Goal: Information Seeking & Learning: Learn about a topic

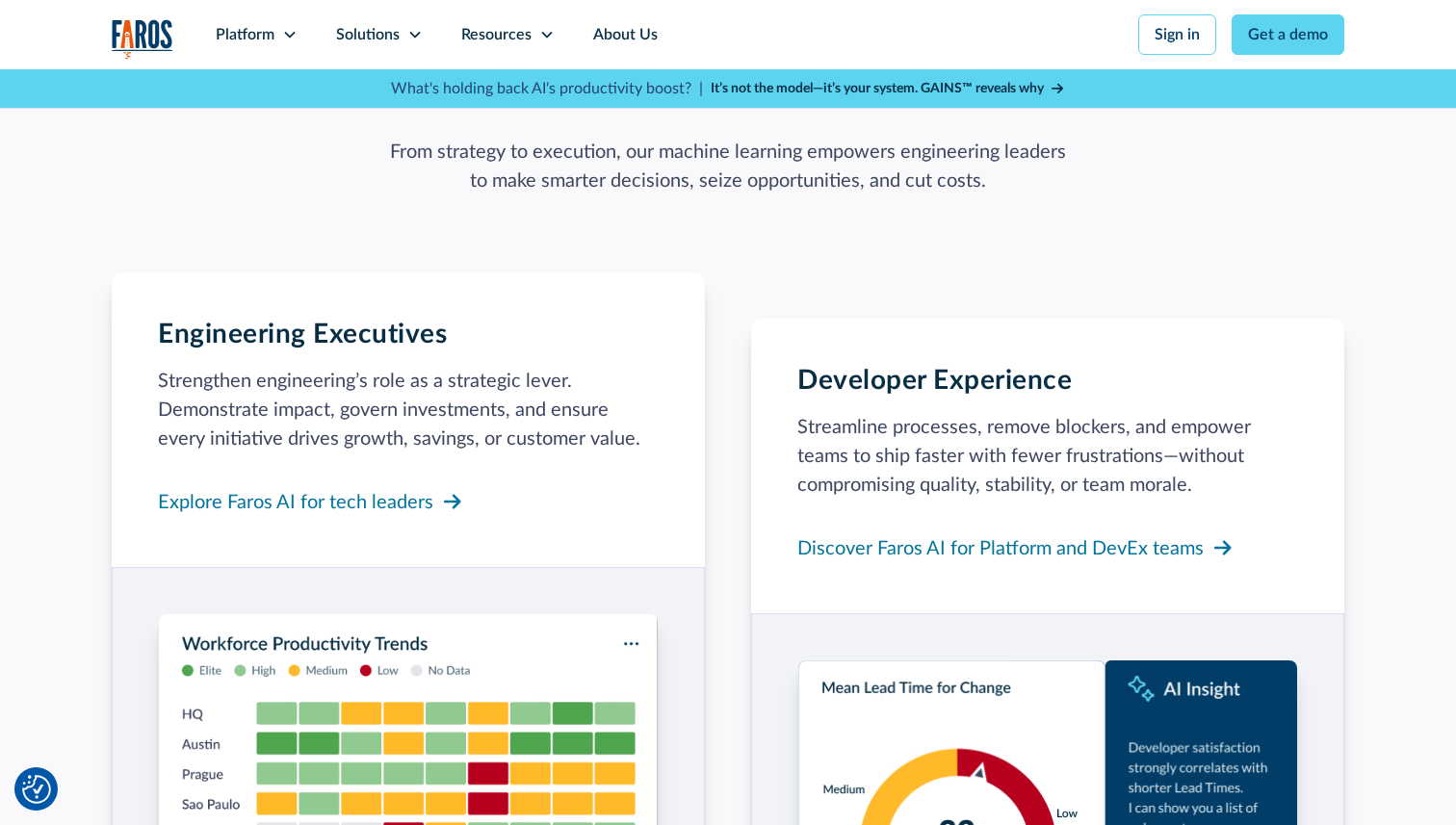
scroll to position [1682, 0]
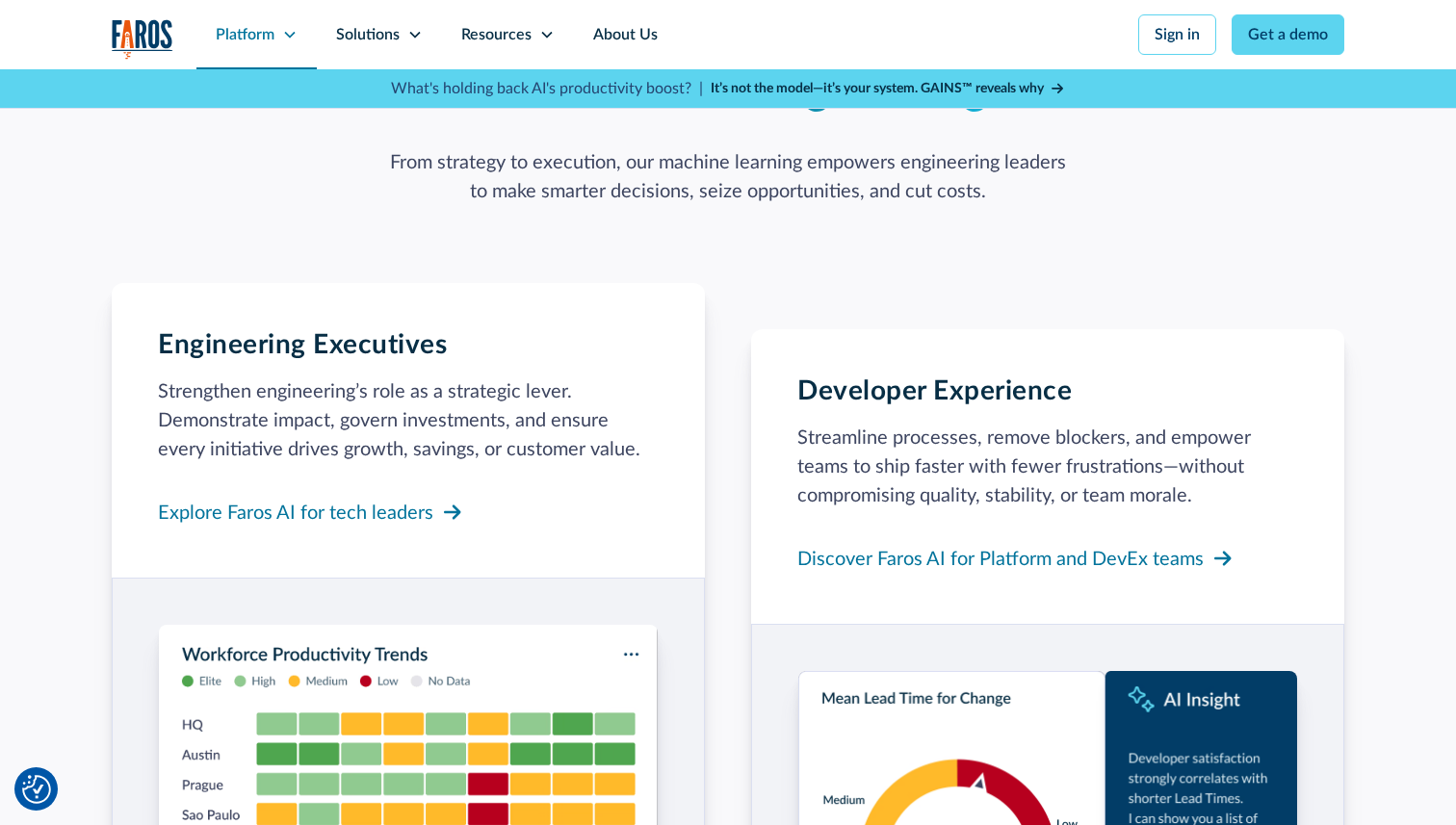
click at [269, 30] on div "Platform" at bounding box center [245, 35] width 59 height 23
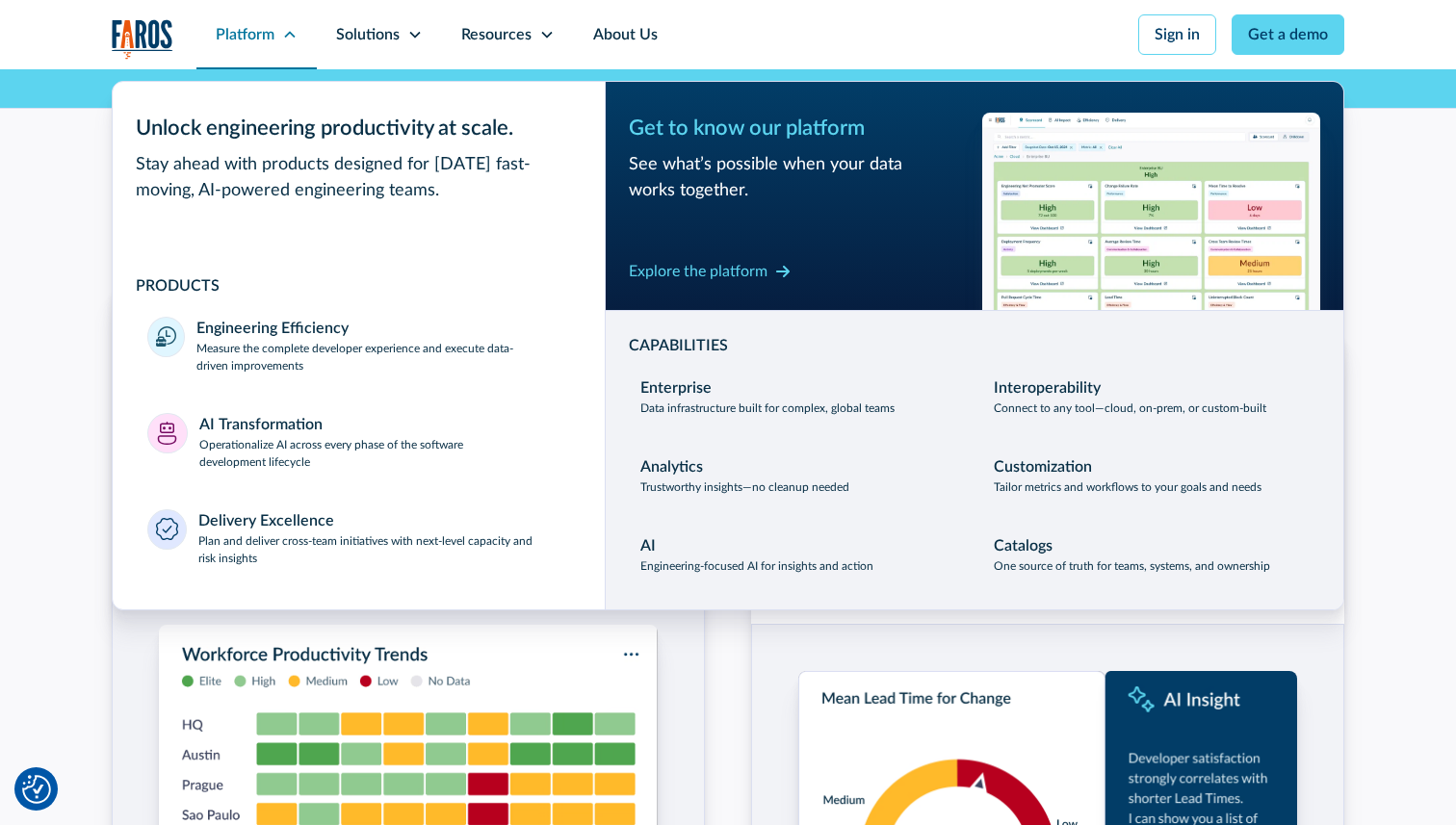
click at [269, 30] on div "Platform" at bounding box center [245, 35] width 59 height 23
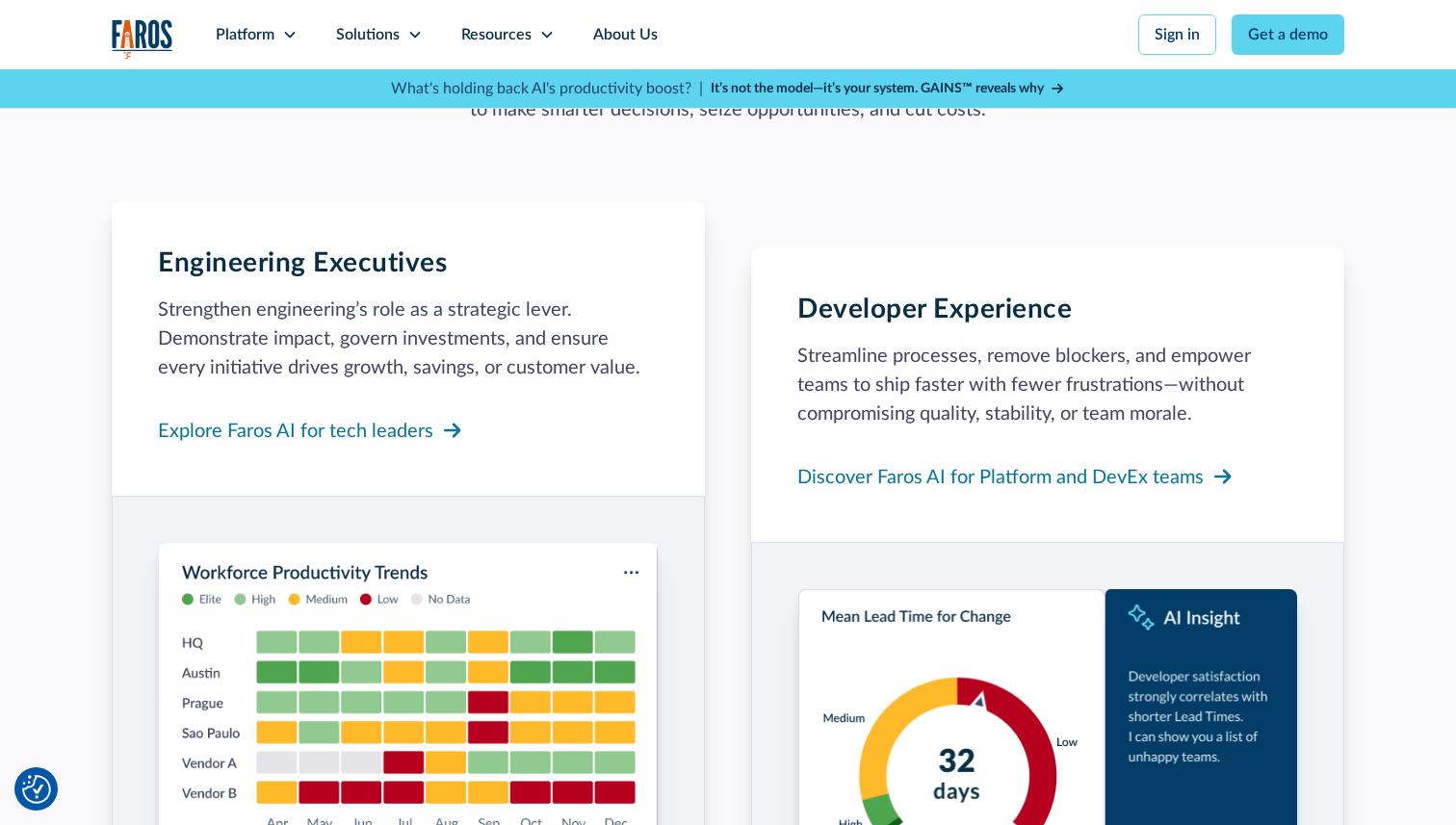
scroll to position [1759, 0]
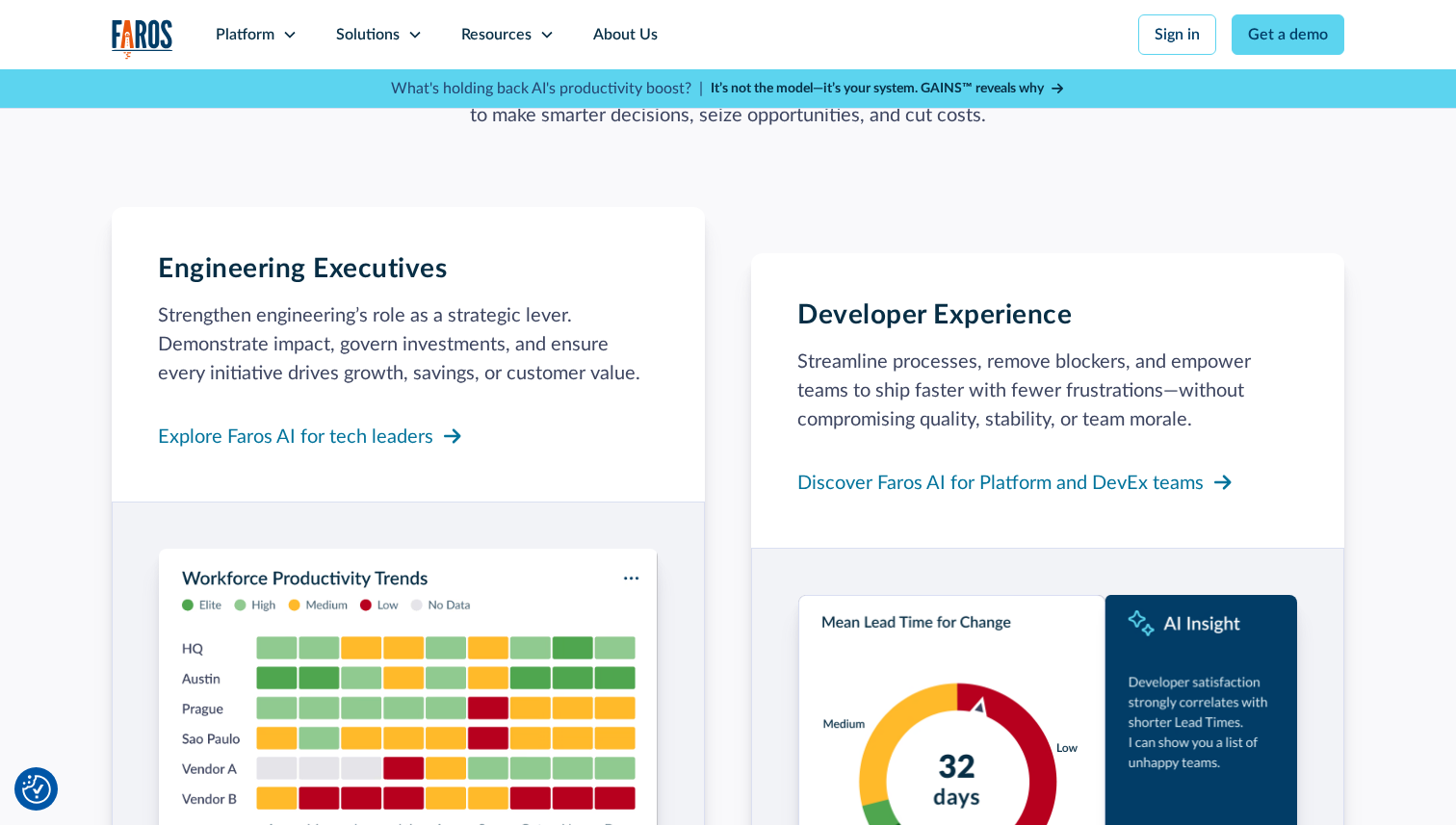
click at [590, 301] on p "Strengthen engineering’s role as a strategic lever. Demonstrate impact, govern …" at bounding box center [408, 344] width 501 height 87
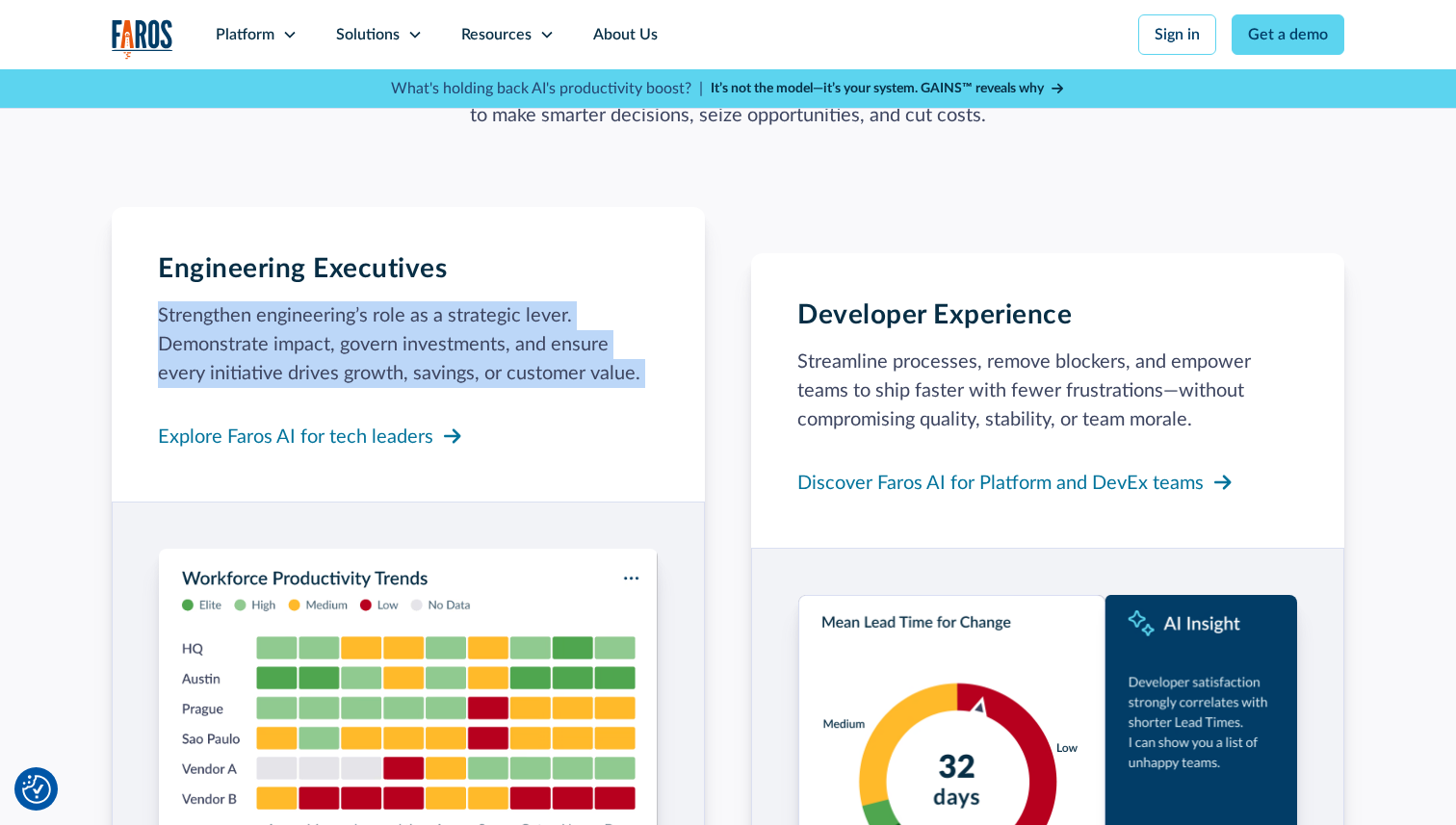
click at [590, 301] on p "Strengthen engineering’s role as a strategic lever. Demonstrate impact, govern …" at bounding box center [408, 344] width 501 height 87
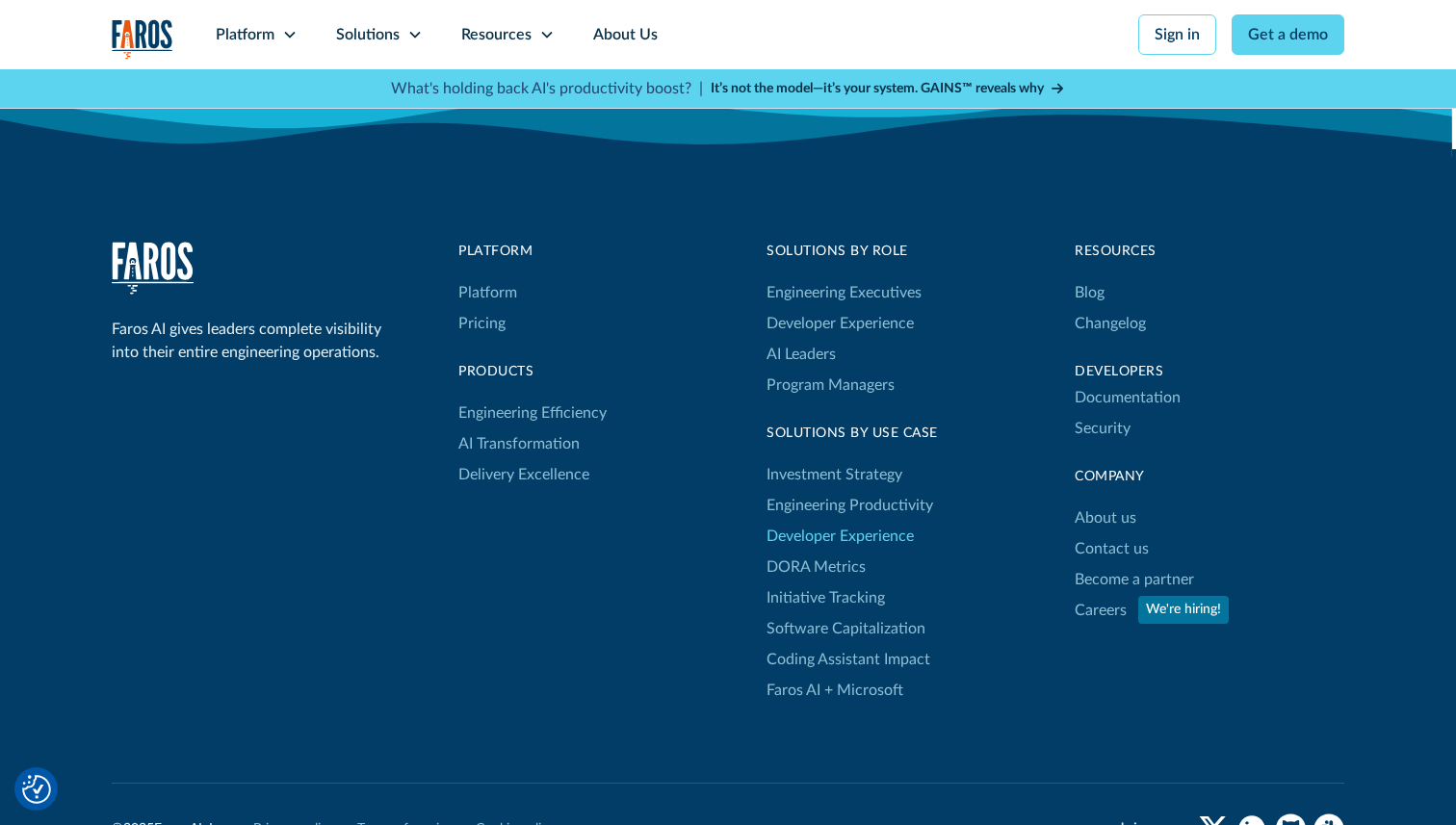
scroll to position [6275, 0]
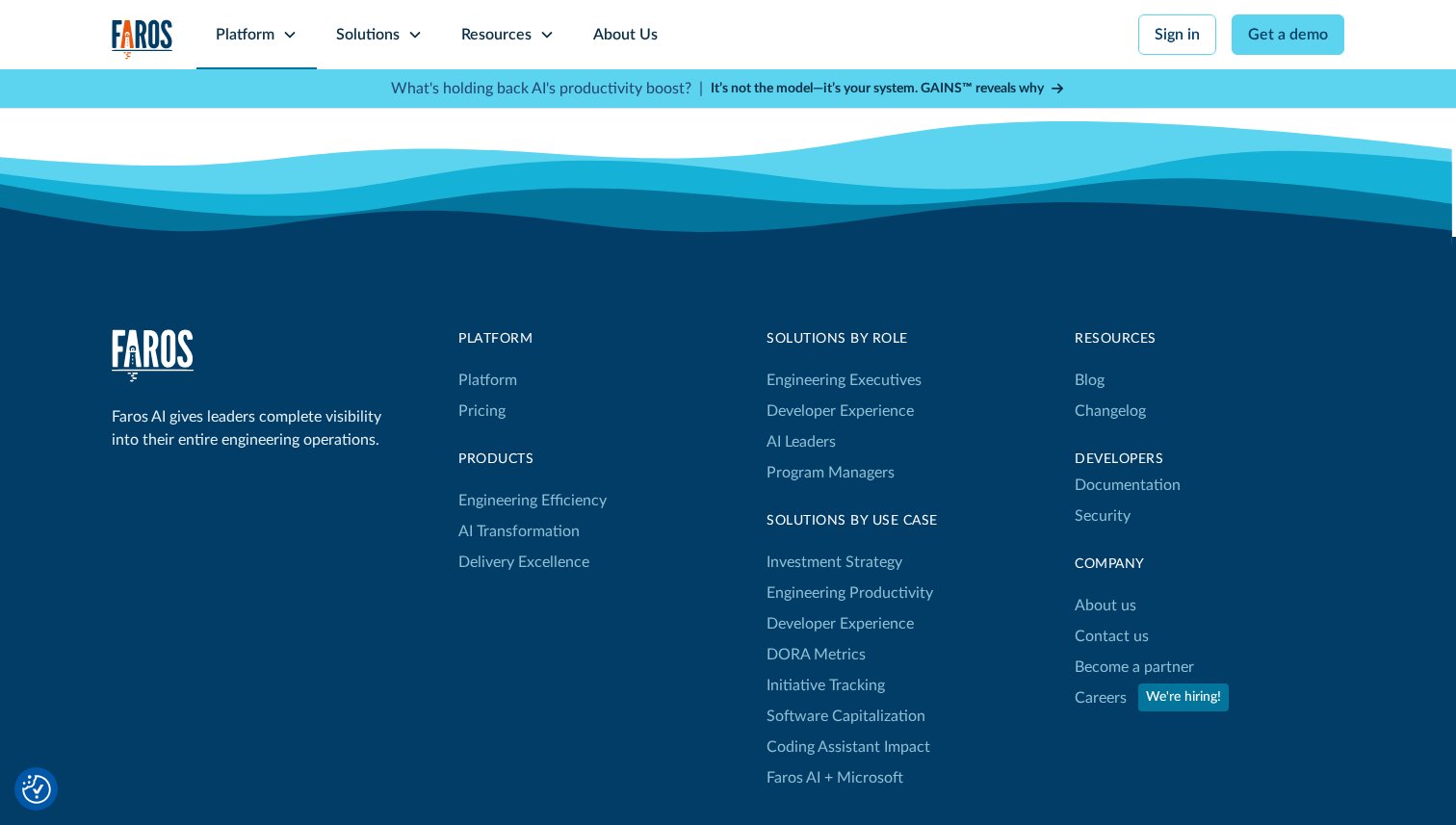
click at [290, 30] on icon at bounding box center [290, 35] width 16 height 16
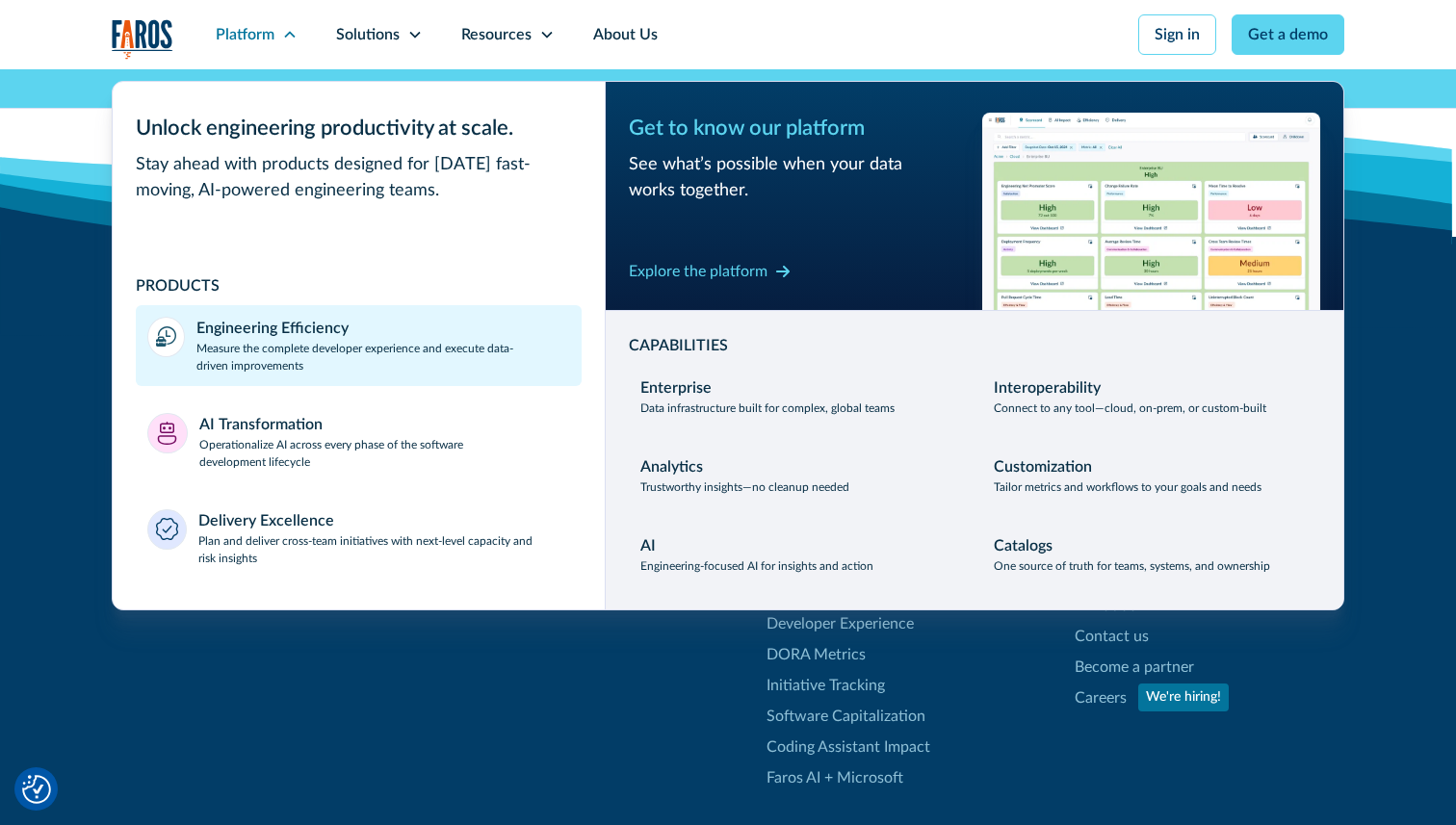
click at [283, 327] on div "Engineering Efficiency" at bounding box center [273, 329] width 153 height 23
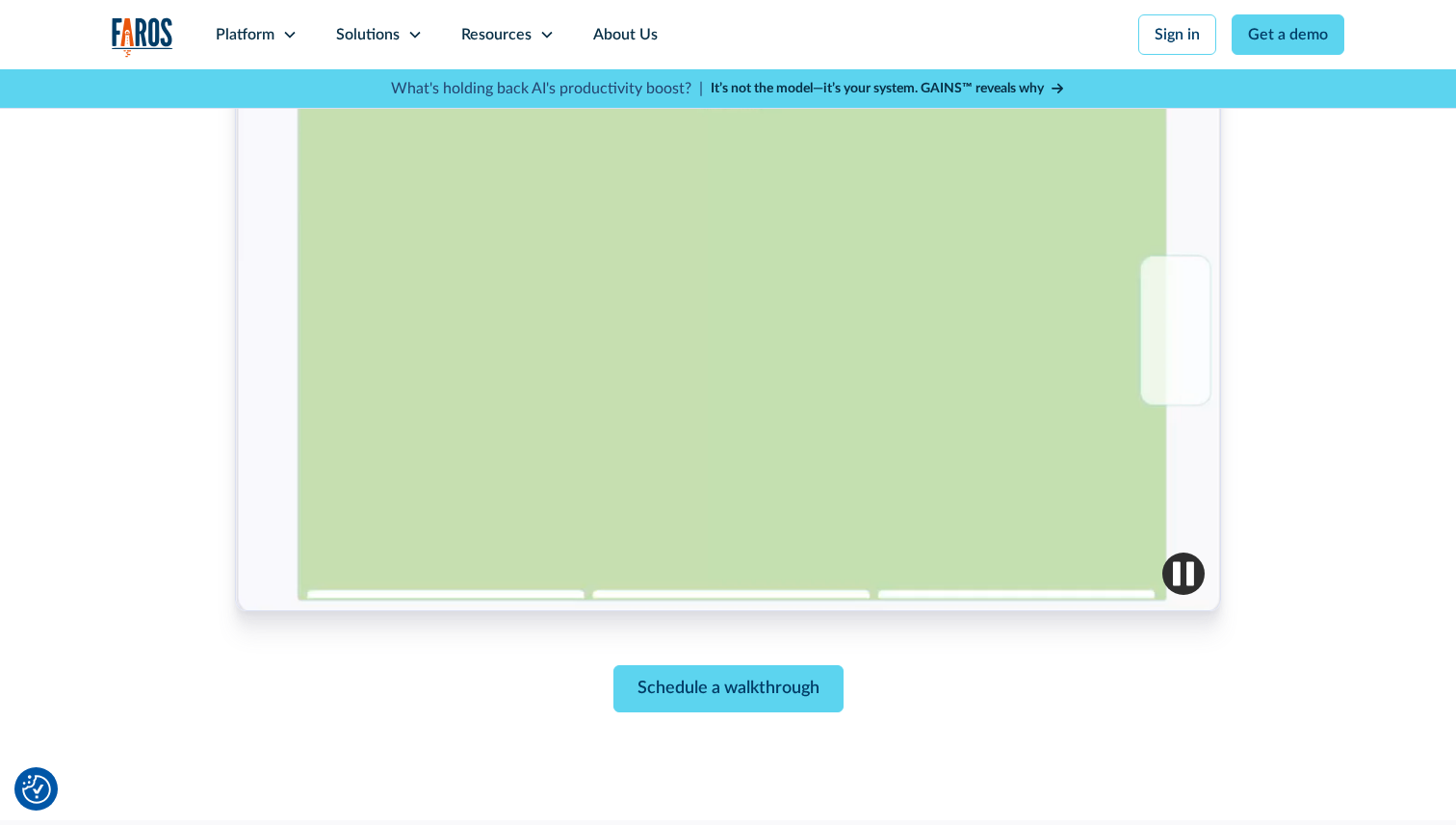
scroll to position [763, 0]
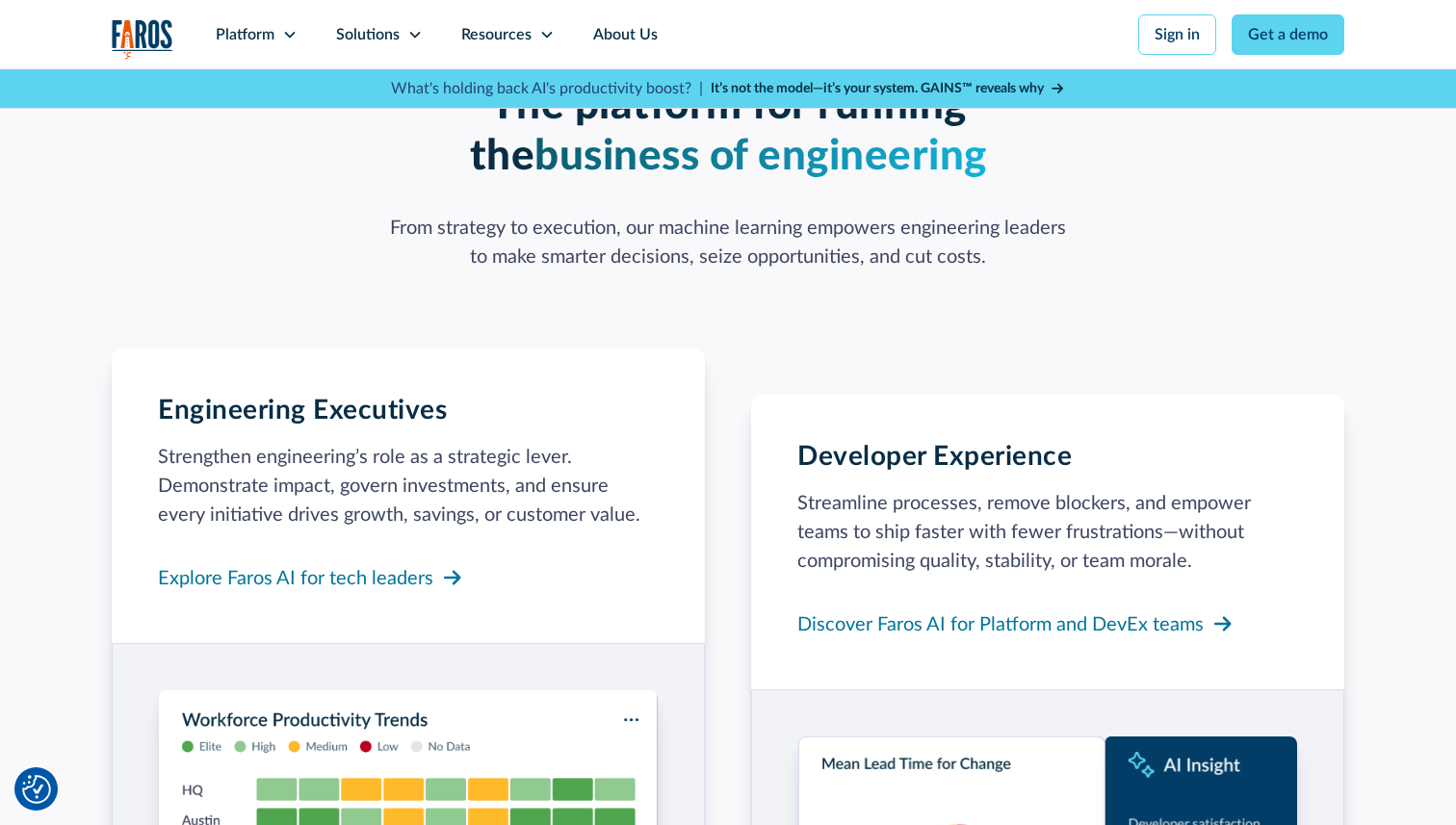
scroll to position [1617, 0]
click at [377, 444] on p "Strengthen engineering’s role as a strategic lever. Demonstrate impact, govern …" at bounding box center [408, 487] width 501 height 87
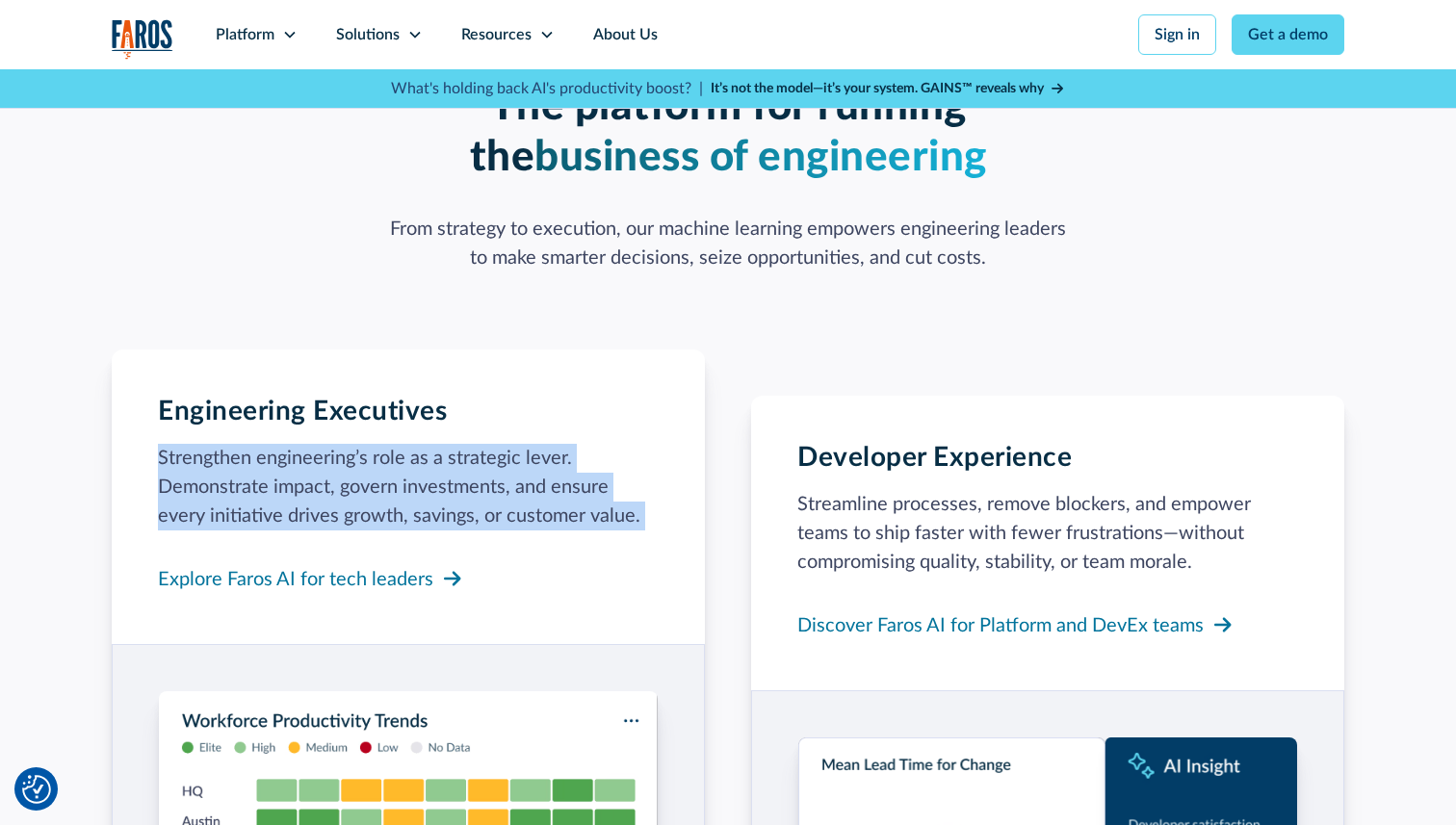
click at [377, 444] on p "Strengthen engineering’s role as a strategic lever. Demonstrate impact, govern …" at bounding box center [408, 487] width 501 height 87
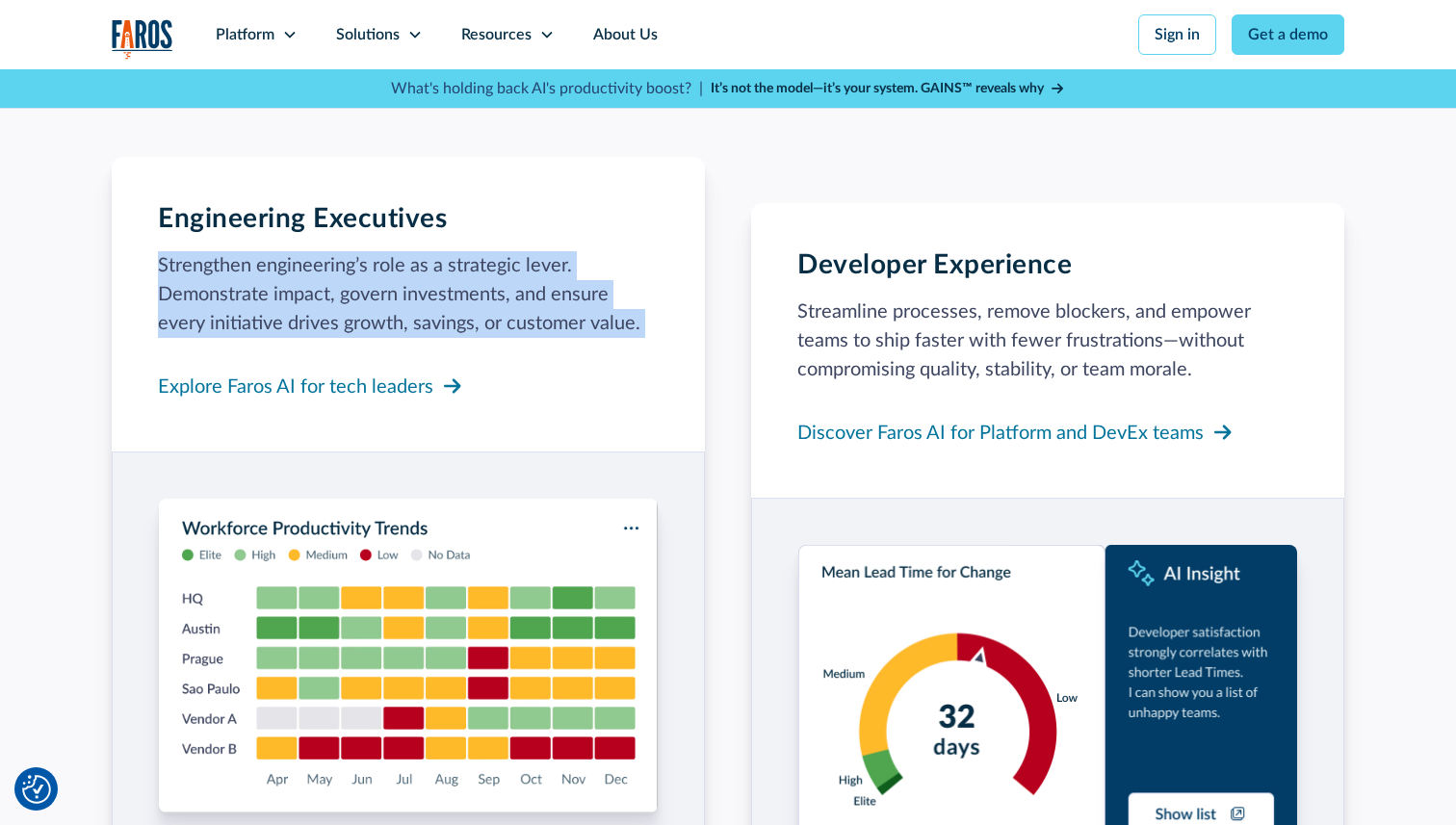
scroll to position [1808, 0]
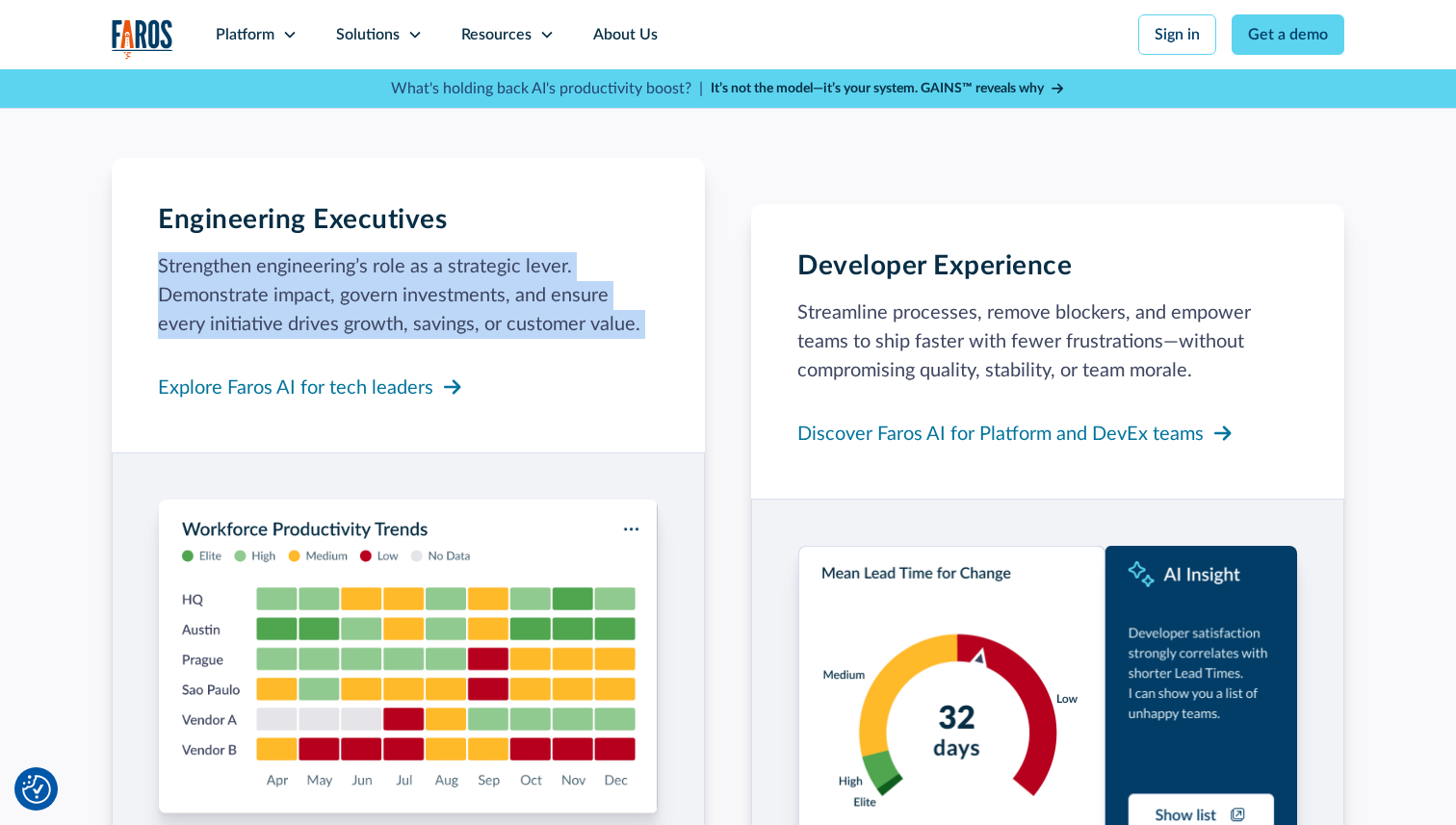
click at [333, 252] on p "Strengthen engineering’s role as a strategic lever. Demonstrate impact, govern …" at bounding box center [408, 296] width 501 height 87
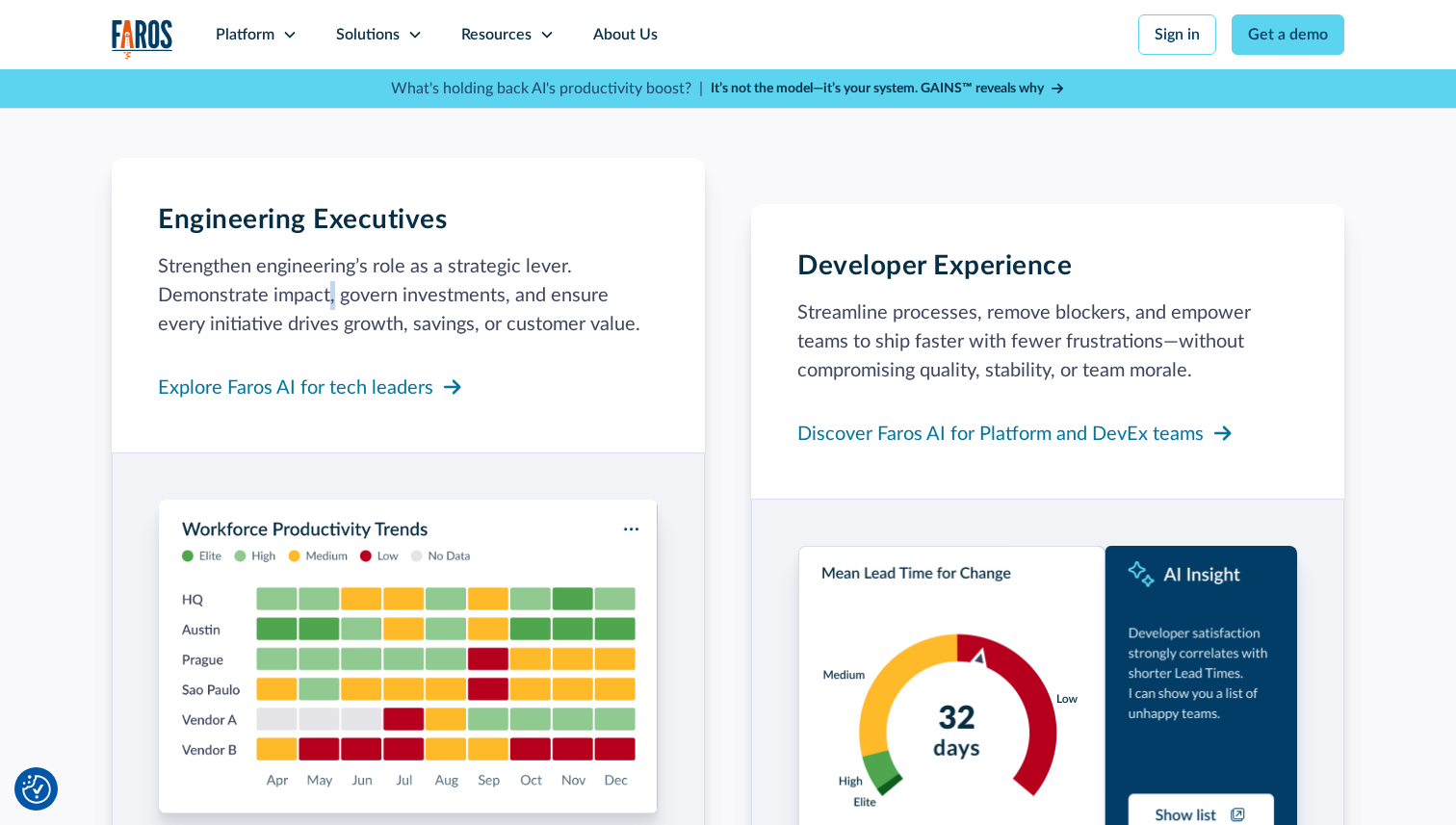
click at [333, 252] on p "Strengthen engineering’s role as a strategic lever. Demonstrate impact, govern …" at bounding box center [408, 296] width 501 height 87
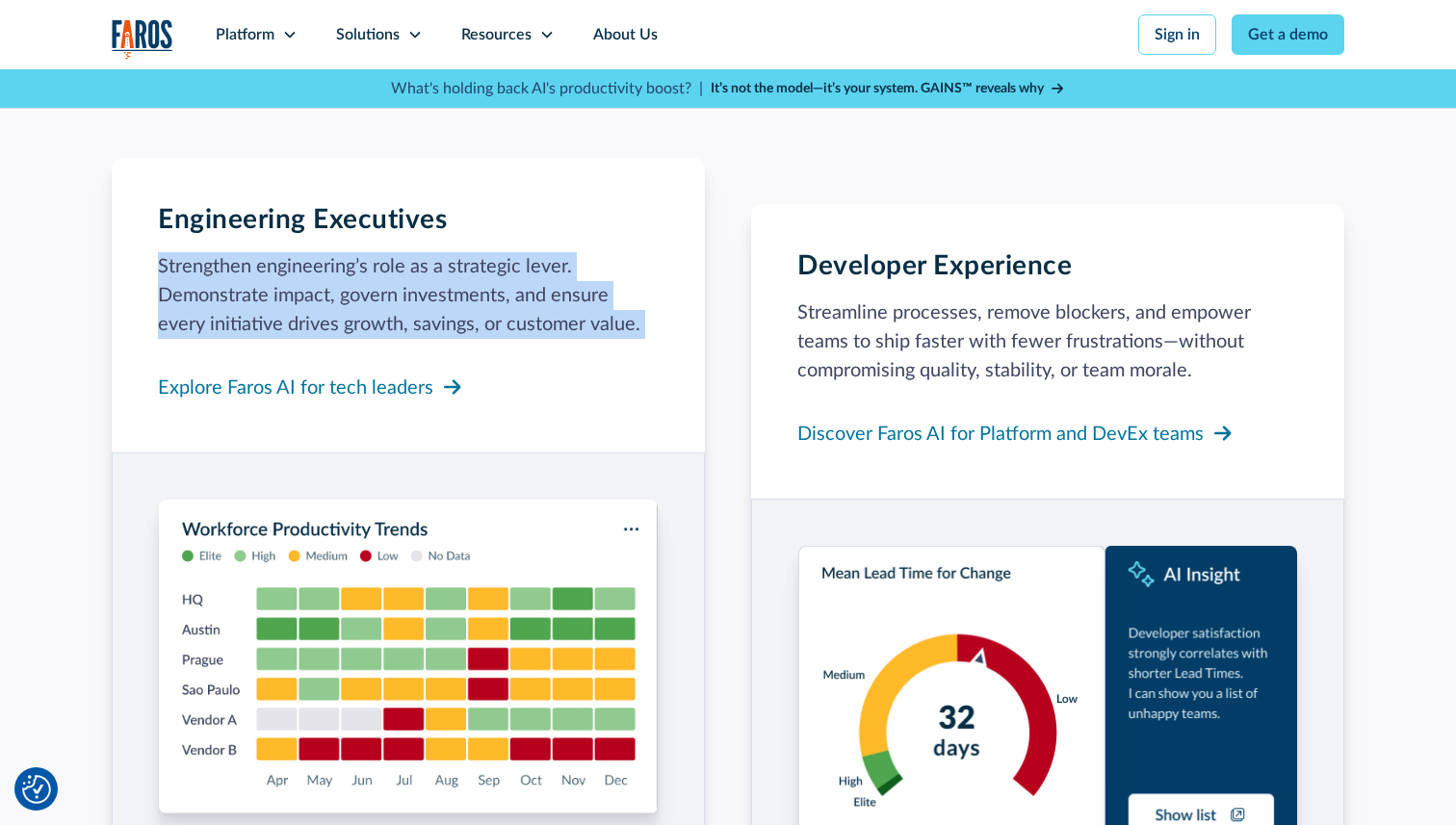
click at [333, 252] on p "Strengthen engineering’s role as a strategic lever. Demonstrate impact, govern …" at bounding box center [408, 296] width 501 height 87
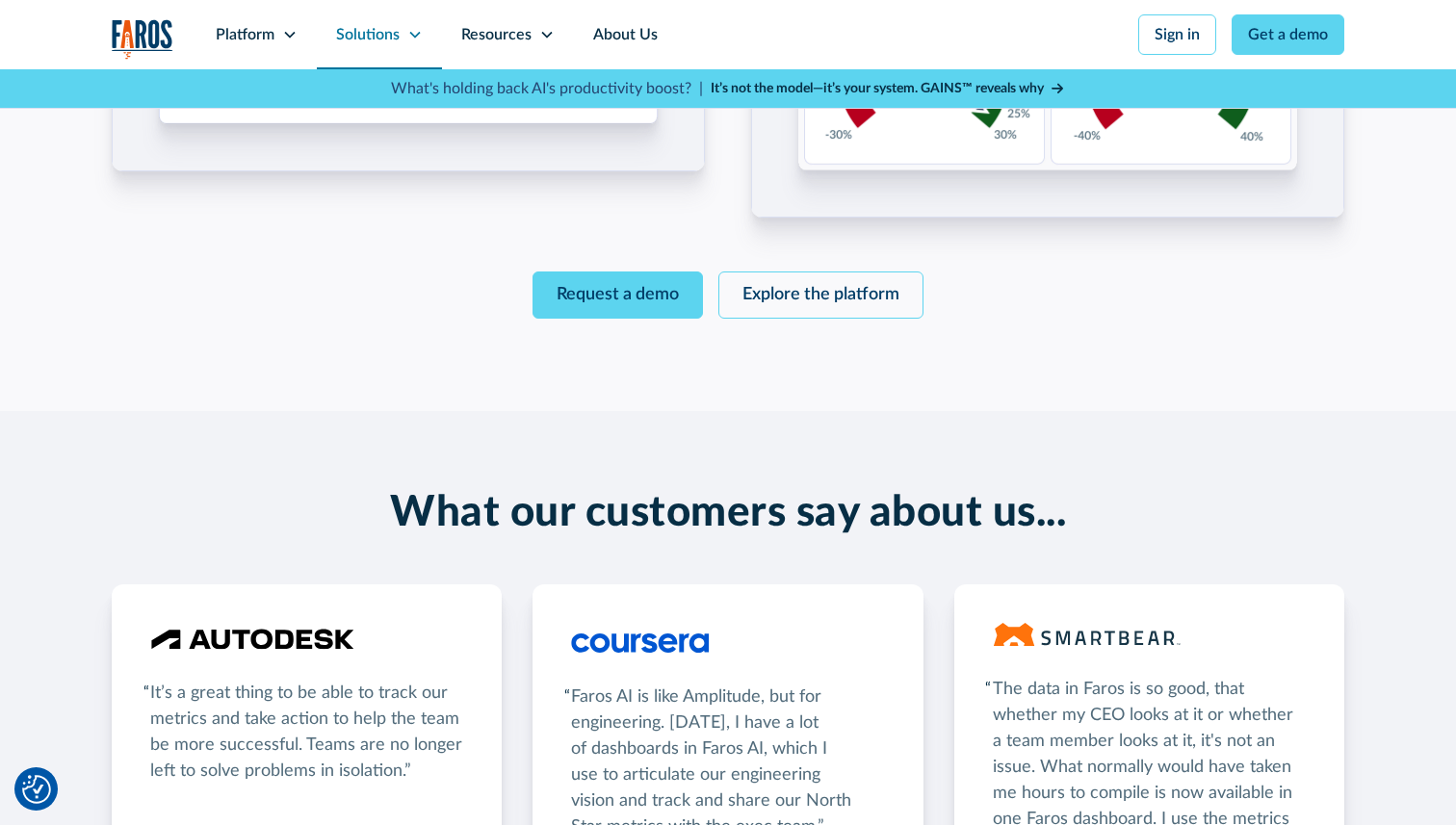
scroll to position [3040, 0]
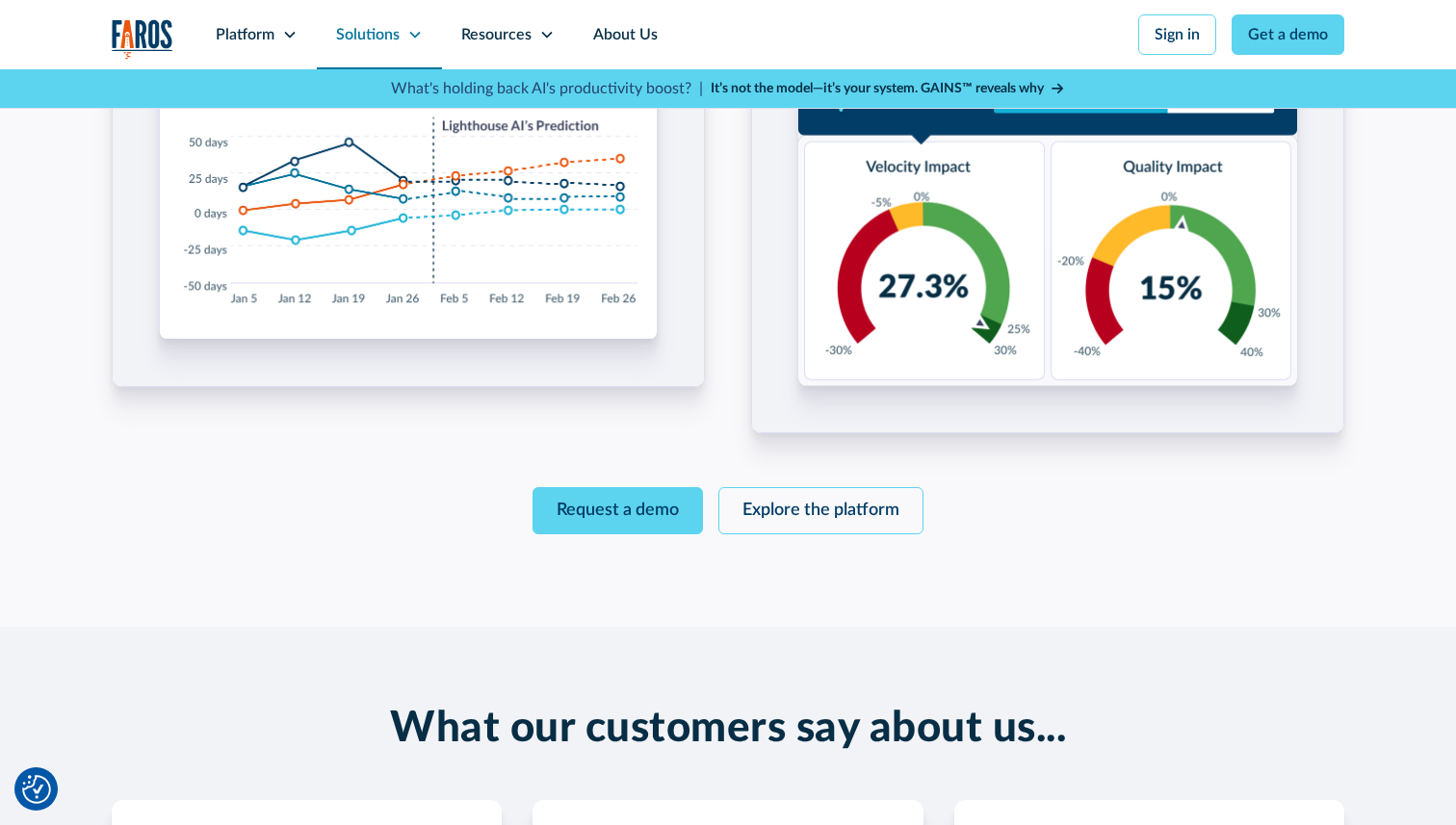
click at [374, 34] on div "Solutions" at bounding box center [367, 35] width 64 height 23
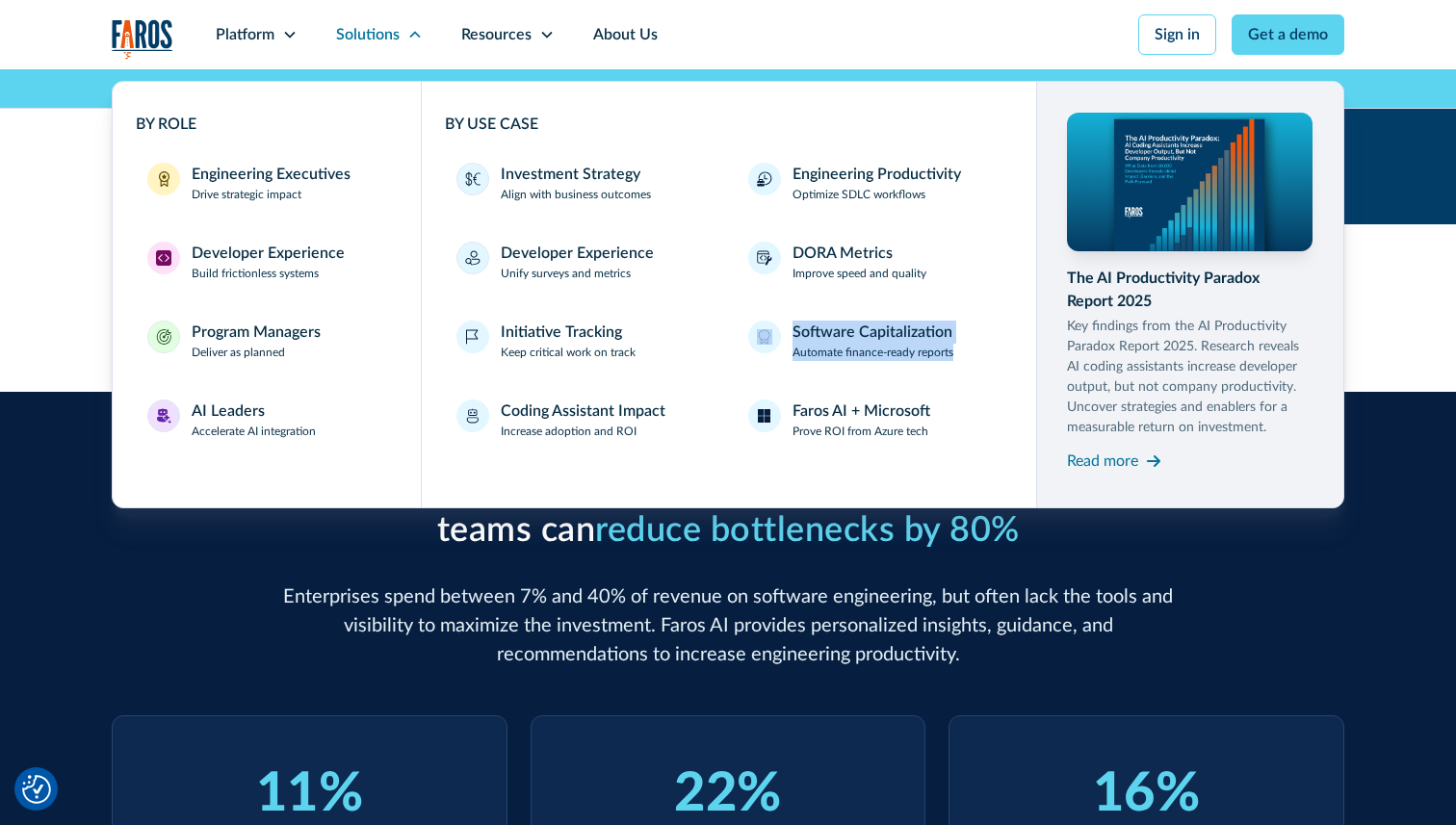
scroll to position [0, 0]
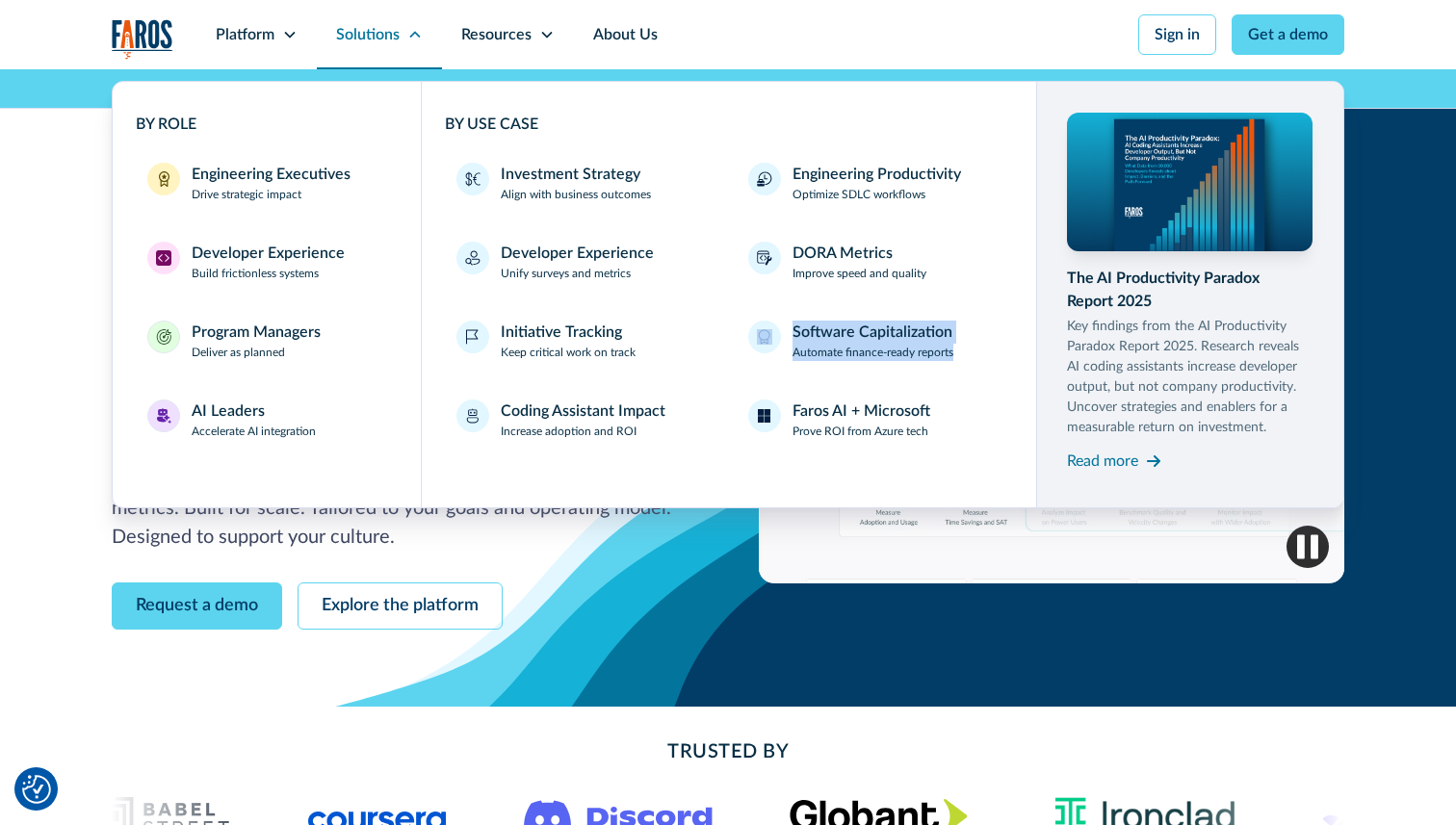
click at [402, 34] on div "Solutions" at bounding box center [380, 34] width 125 height 69
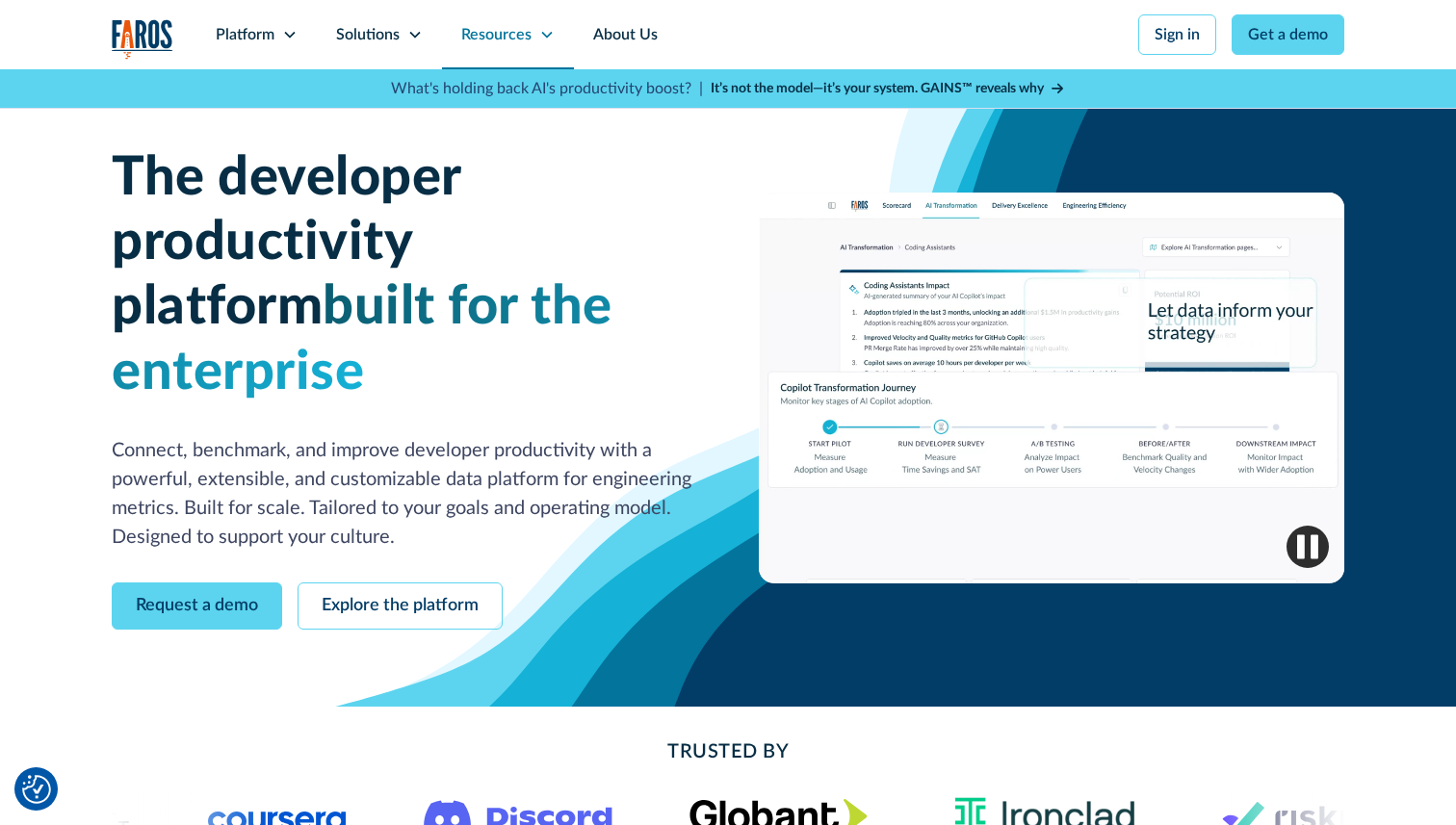
click at [524, 34] on div "Resources" at bounding box center [496, 35] width 70 height 23
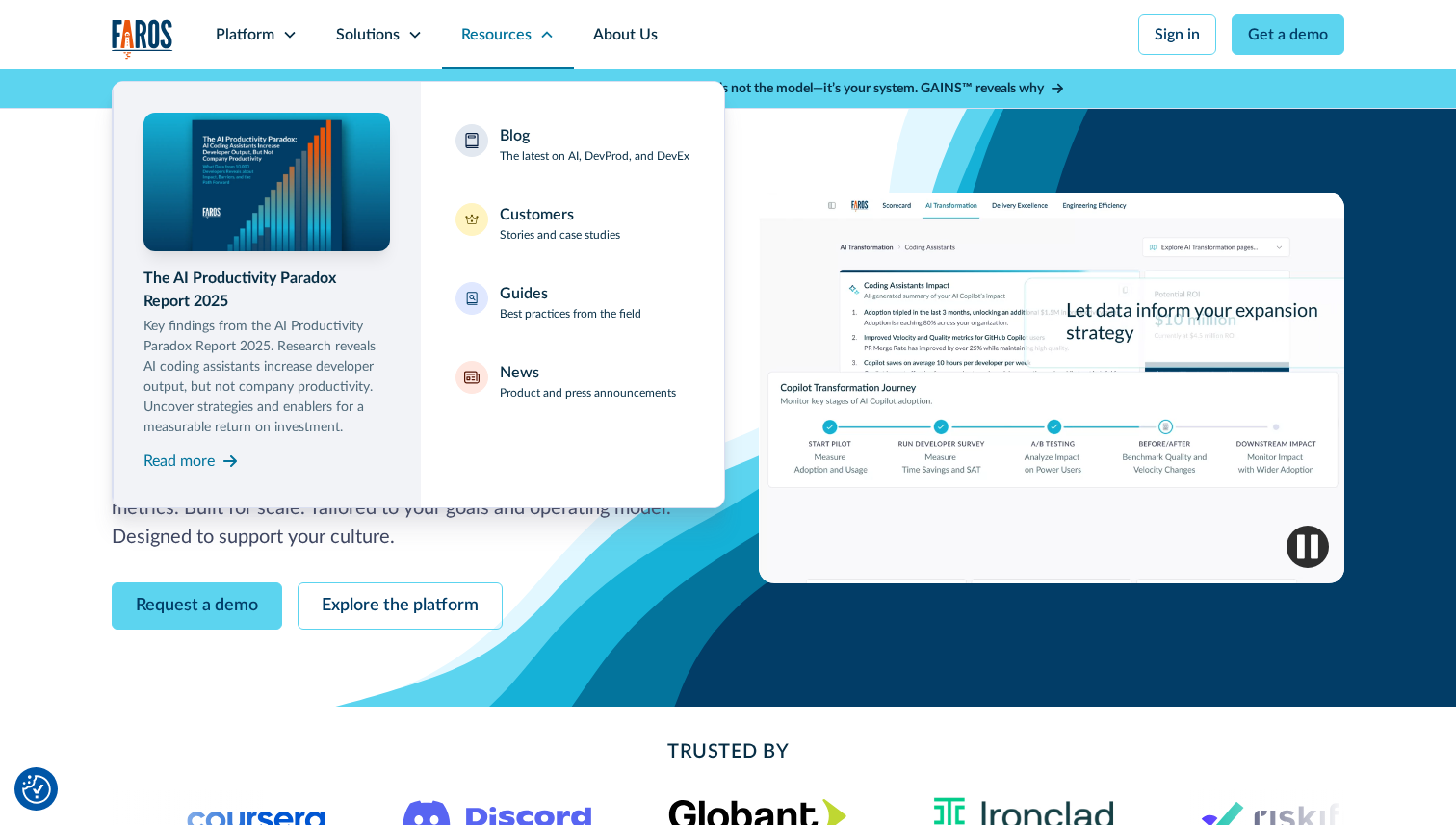
click at [524, 34] on div "Resources" at bounding box center [496, 35] width 70 height 23
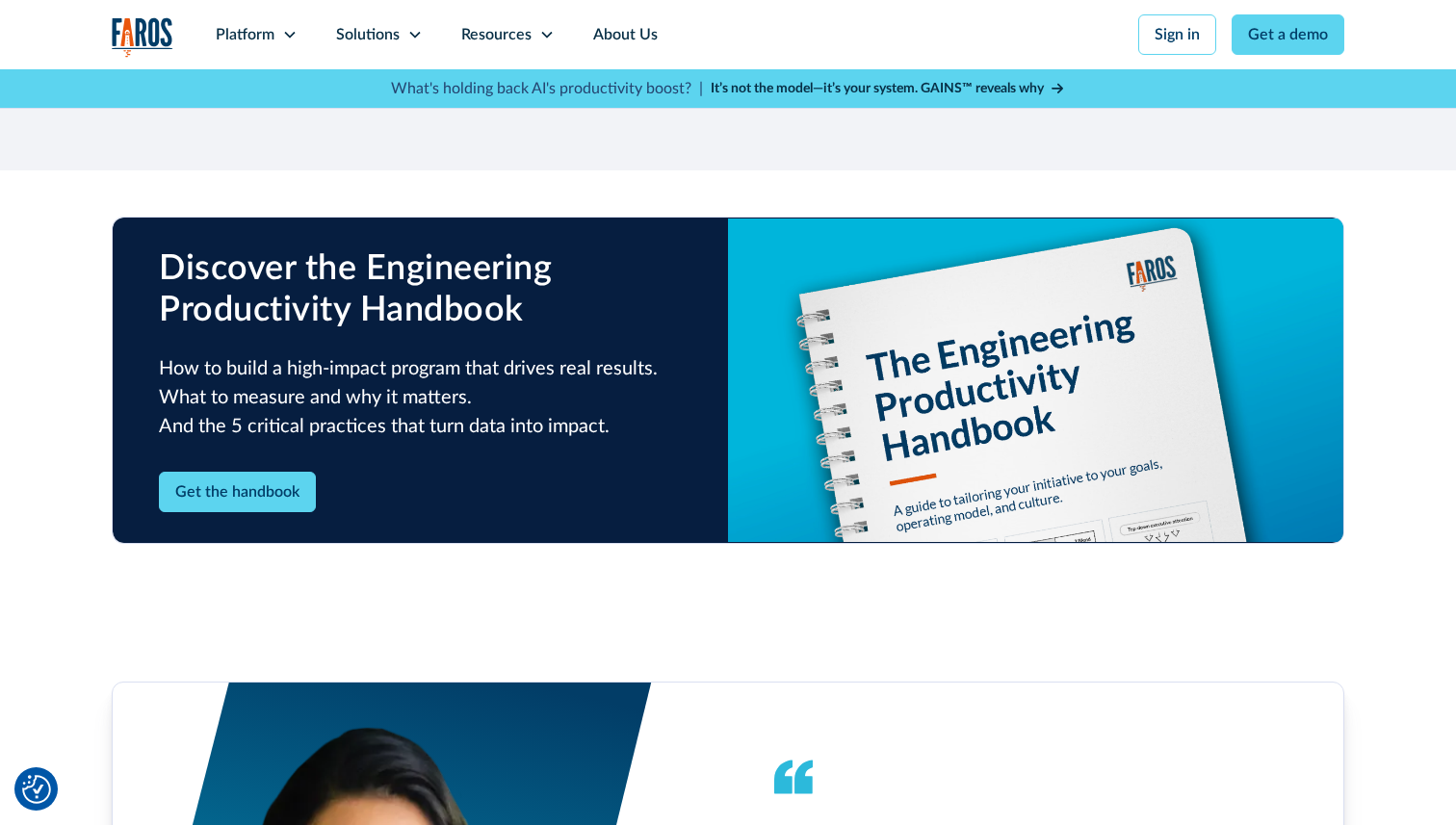
scroll to position [2894, 0]
